Goal: Task Accomplishment & Management: Use online tool/utility

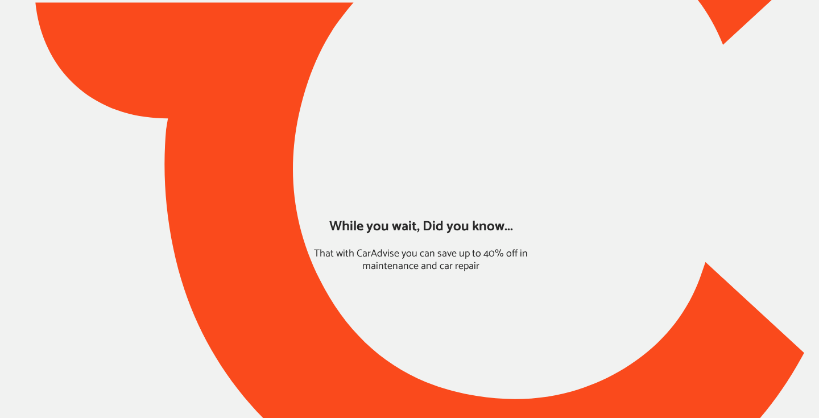
type input "*****"
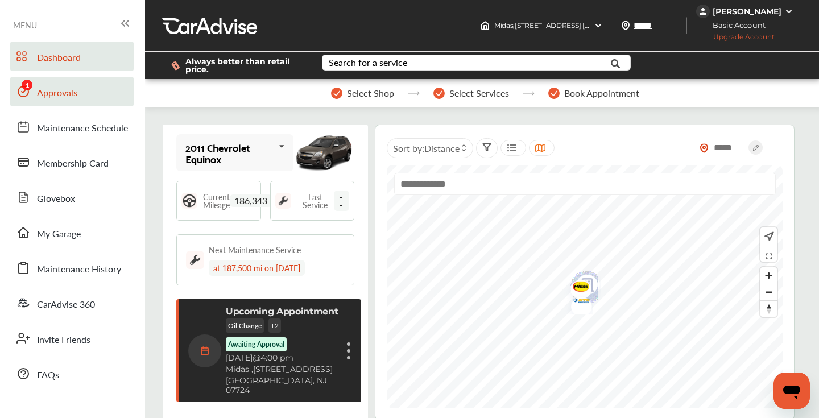
click at [55, 89] on span "Approvals" at bounding box center [57, 93] width 40 height 15
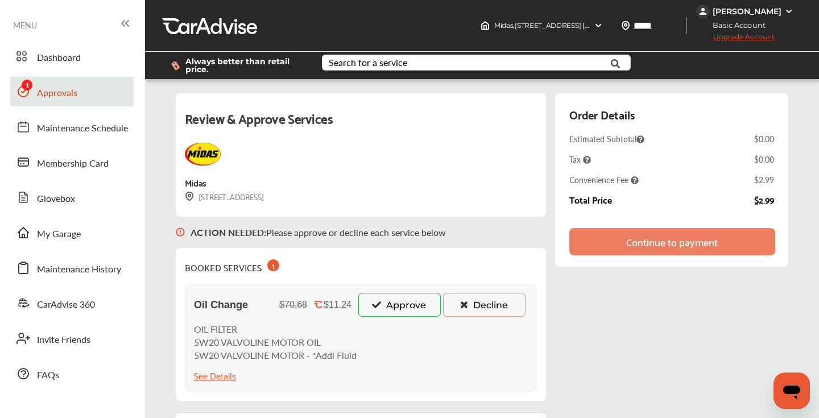
click at [405, 302] on button "Approve" at bounding box center [399, 305] width 83 height 24
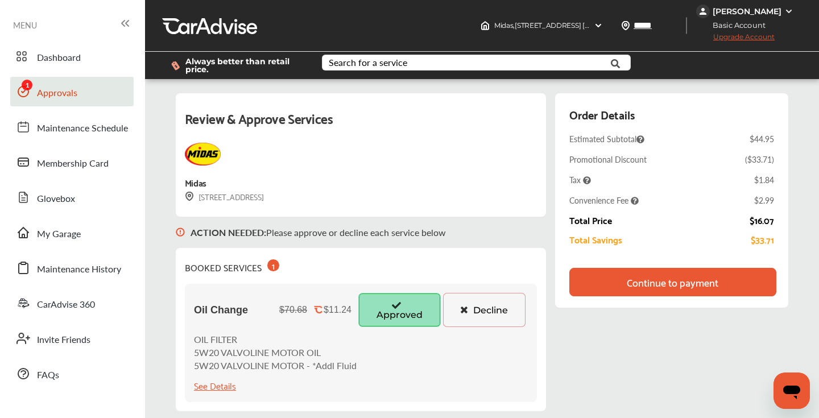
click at [636, 281] on div "Continue to payment" at bounding box center [673, 282] width 92 height 11
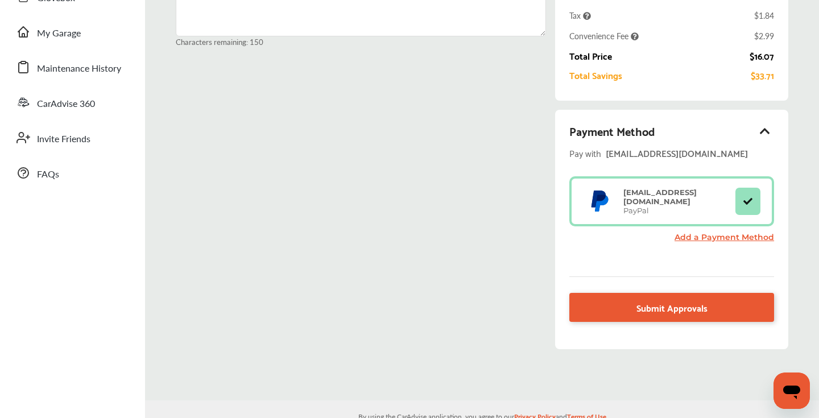
scroll to position [204, 0]
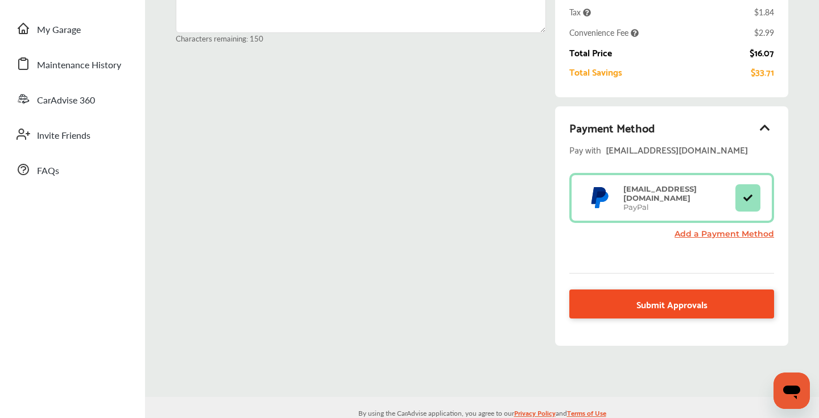
click at [647, 302] on span "Submit Approvals" at bounding box center [672, 303] width 71 height 15
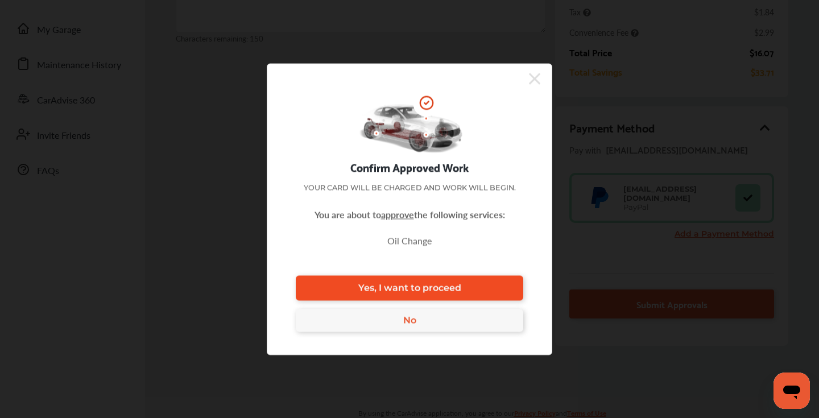
click at [469, 290] on link "Yes, I want to proceed" at bounding box center [410, 287] width 228 height 25
